Goal: Transaction & Acquisition: Purchase product/service

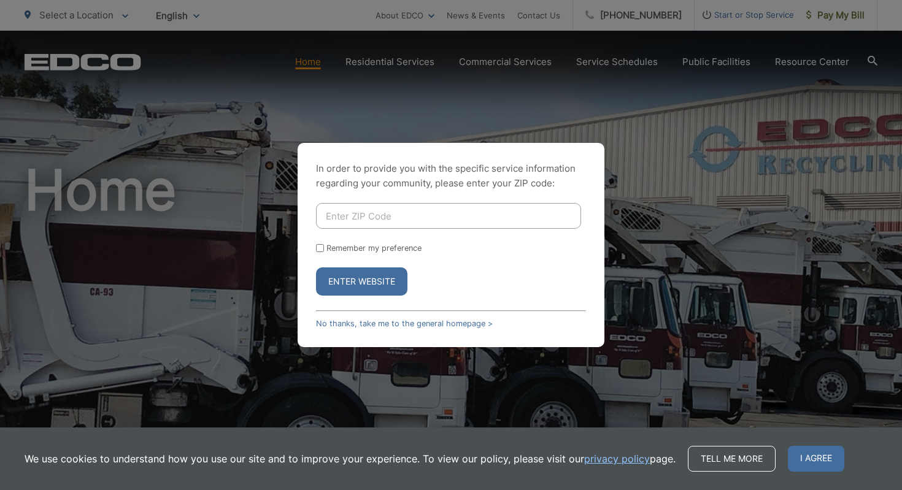
click at [836, 13] on div "In order to provide you with the specific service information regarding your co…" at bounding box center [451, 245] width 902 height 490
click at [355, 216] on input "Enter ZIP Code" at bounding box center [448, 216] width 265 height 26
type input "91901"
click at [343, 285] on button "Enter Website" at bounding box center [361, 282] width 91 height 28
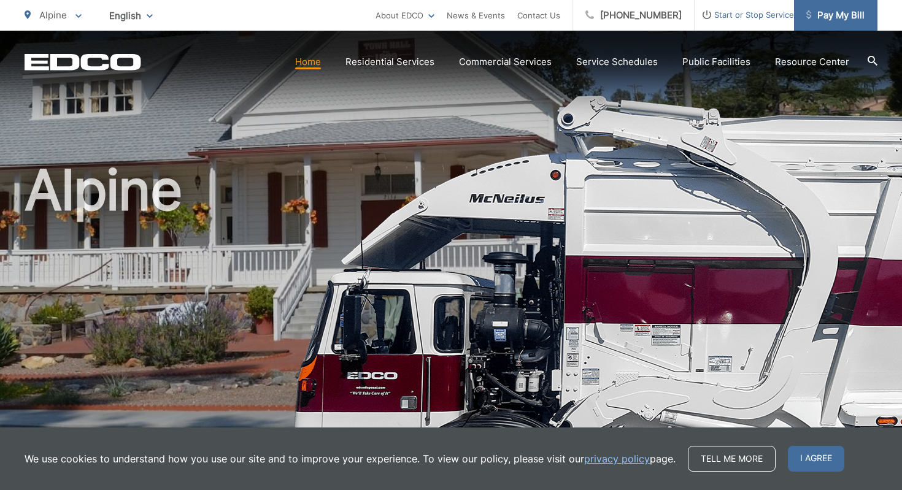
click at [833, 21] on span "Pay My Bill" at bounding box center [835, 15] width 58 height 15
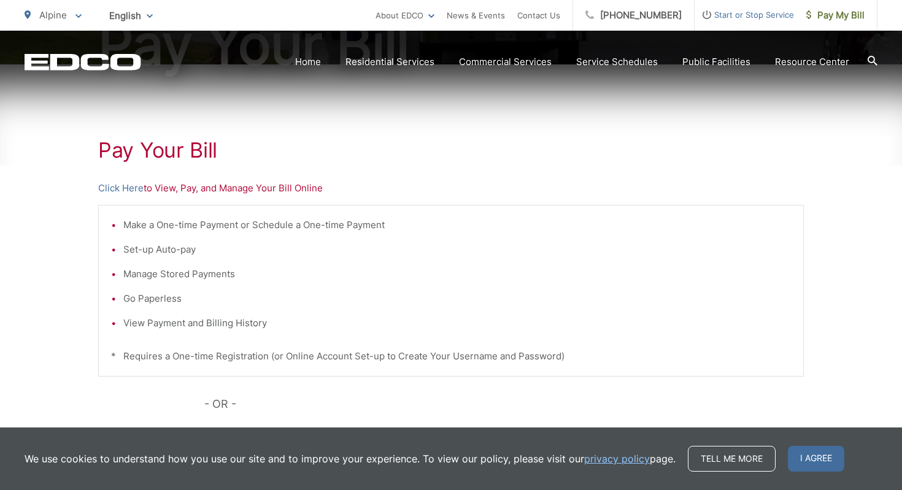
scroll to position [185, 0]
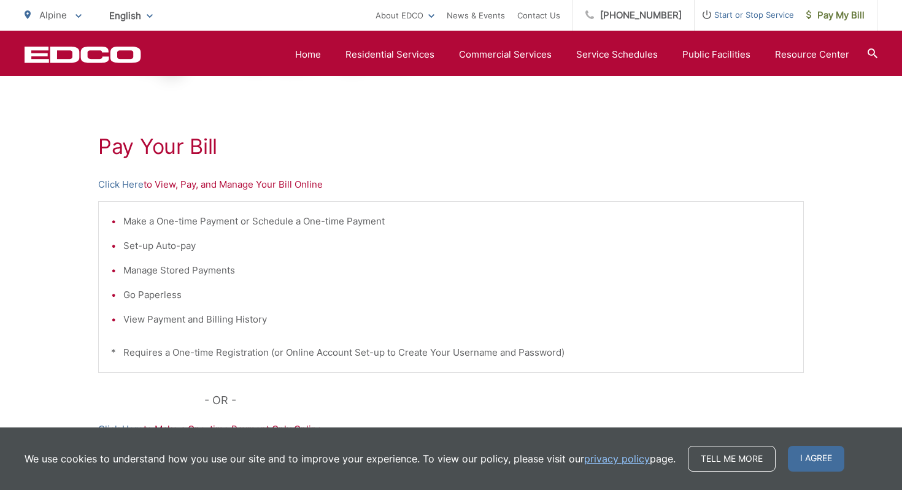
click at [153, 249] on li "Set-up Auto-pay" at bounding box center [457, 246] width 668 height 15
click at [132, 185] on link "Click Here" at bounding box center [120, 184] width 45 height 15
